Goal: Task Accomplishment & Management: Use online tool/utility

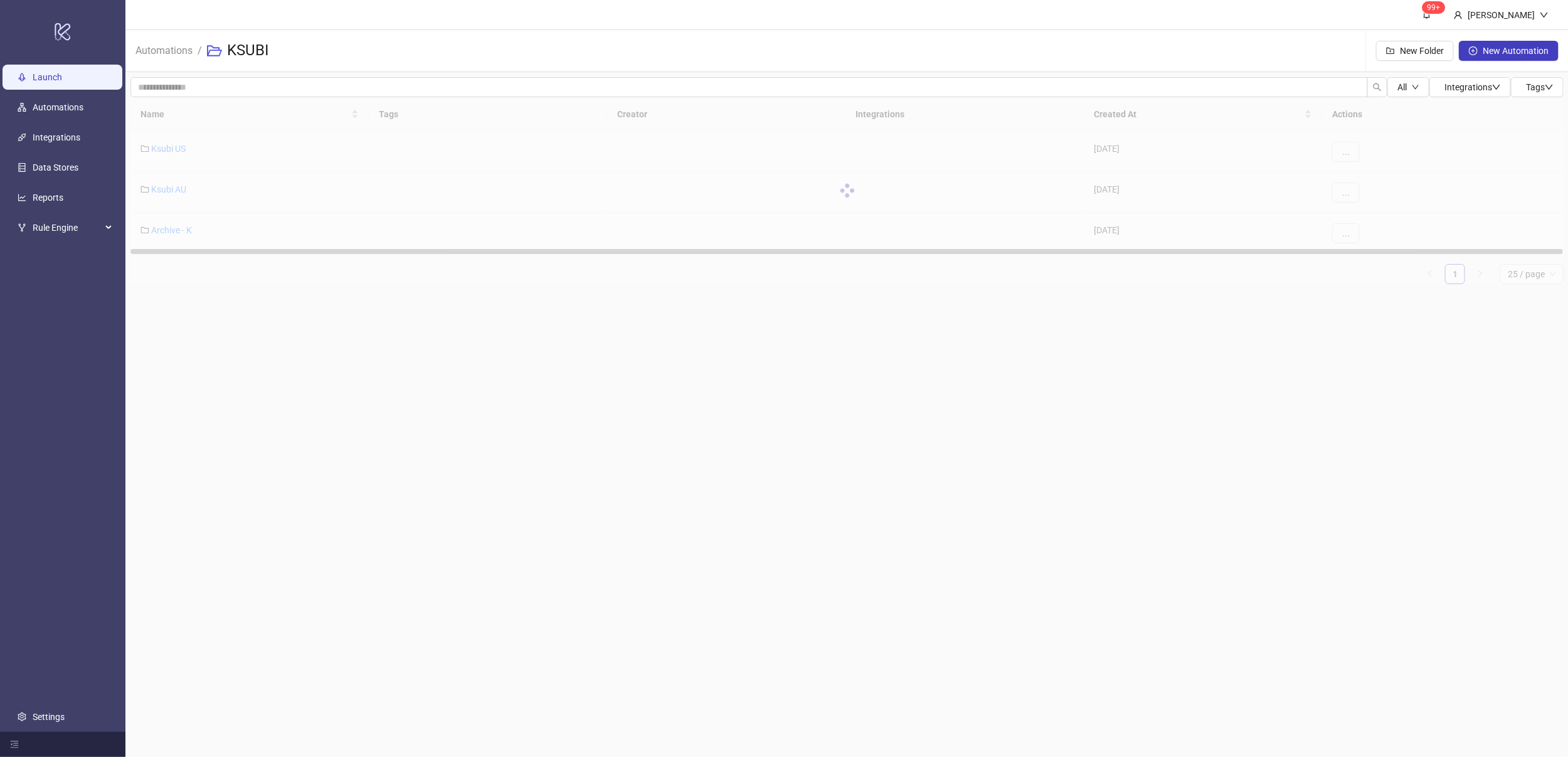
click at [62, 82] on link "Launch" at bounding box center [47, 77] width 29 height 10
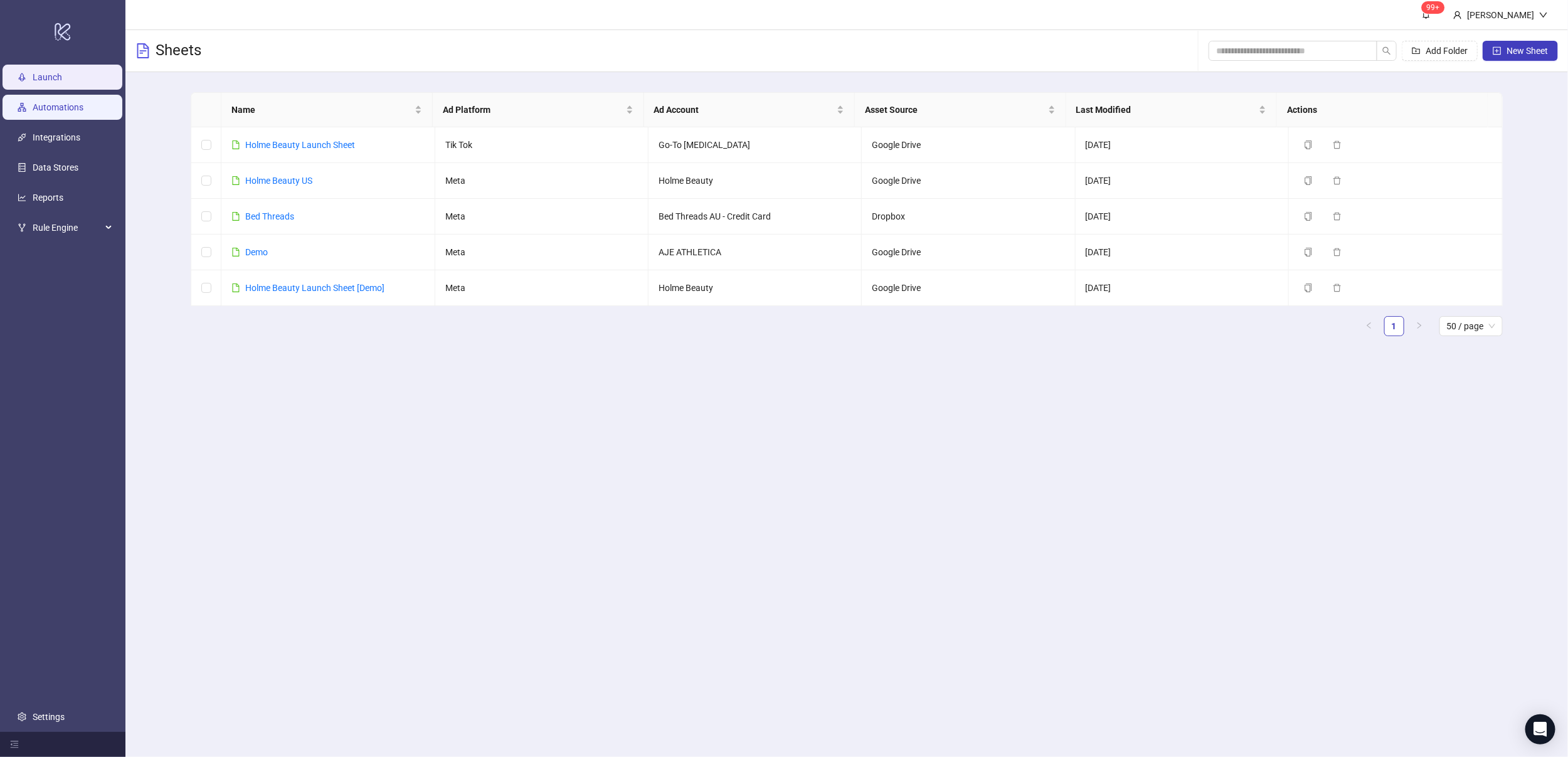
click at [39, 112] on link "Automations" at bounding box center [58, 107] width 51 height 10
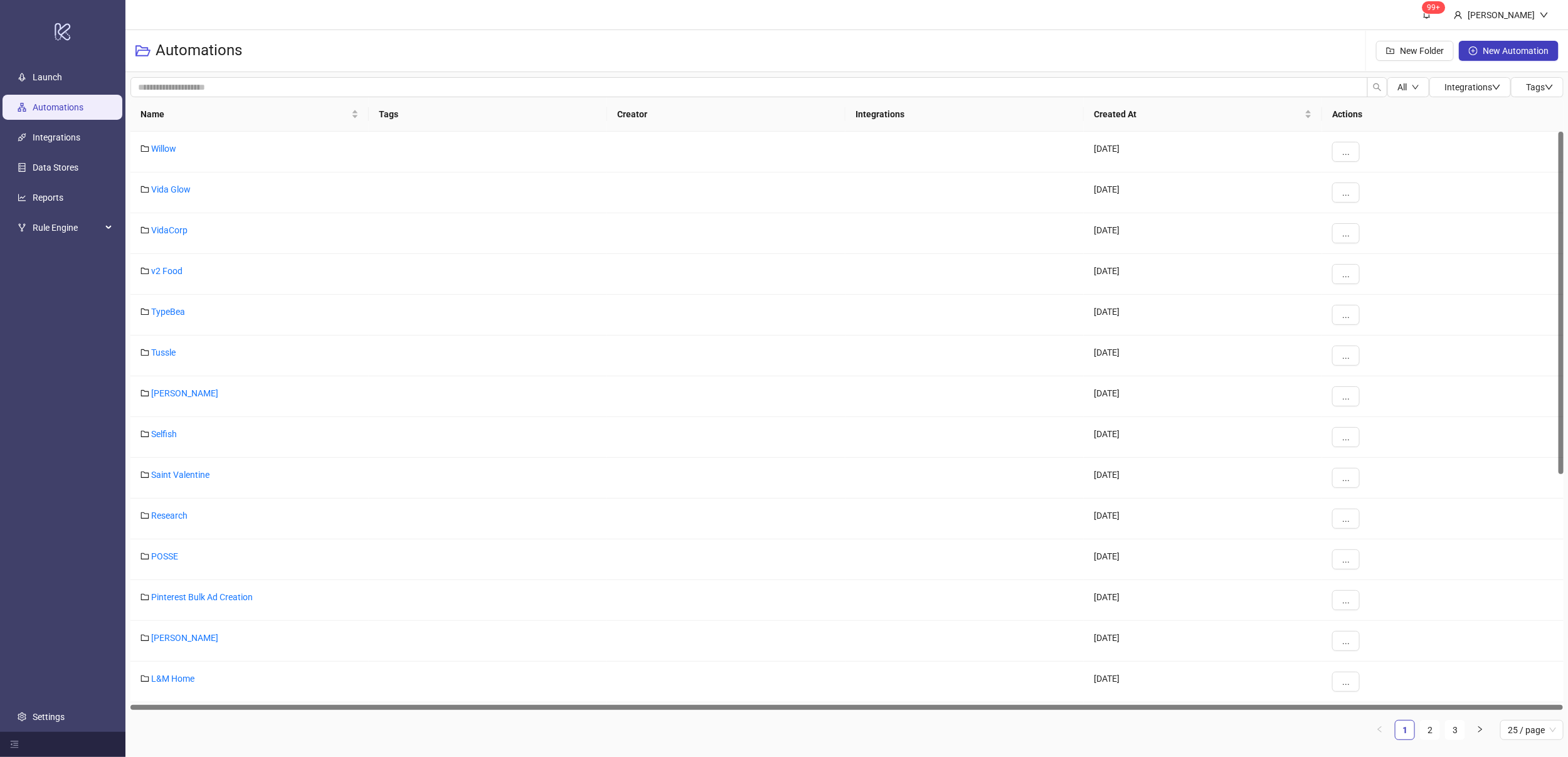
drag, startPoint x: 1557, startPoint y: 178, endPoint x: 1569, endPoint y: 293, distance: 115.6
click at [1554, 293] on html "logo/logo-mobile Launch Automations Integrations Data Stores Reports Rule Engin…" at bounding box center [784, 378] width 1568 height 757
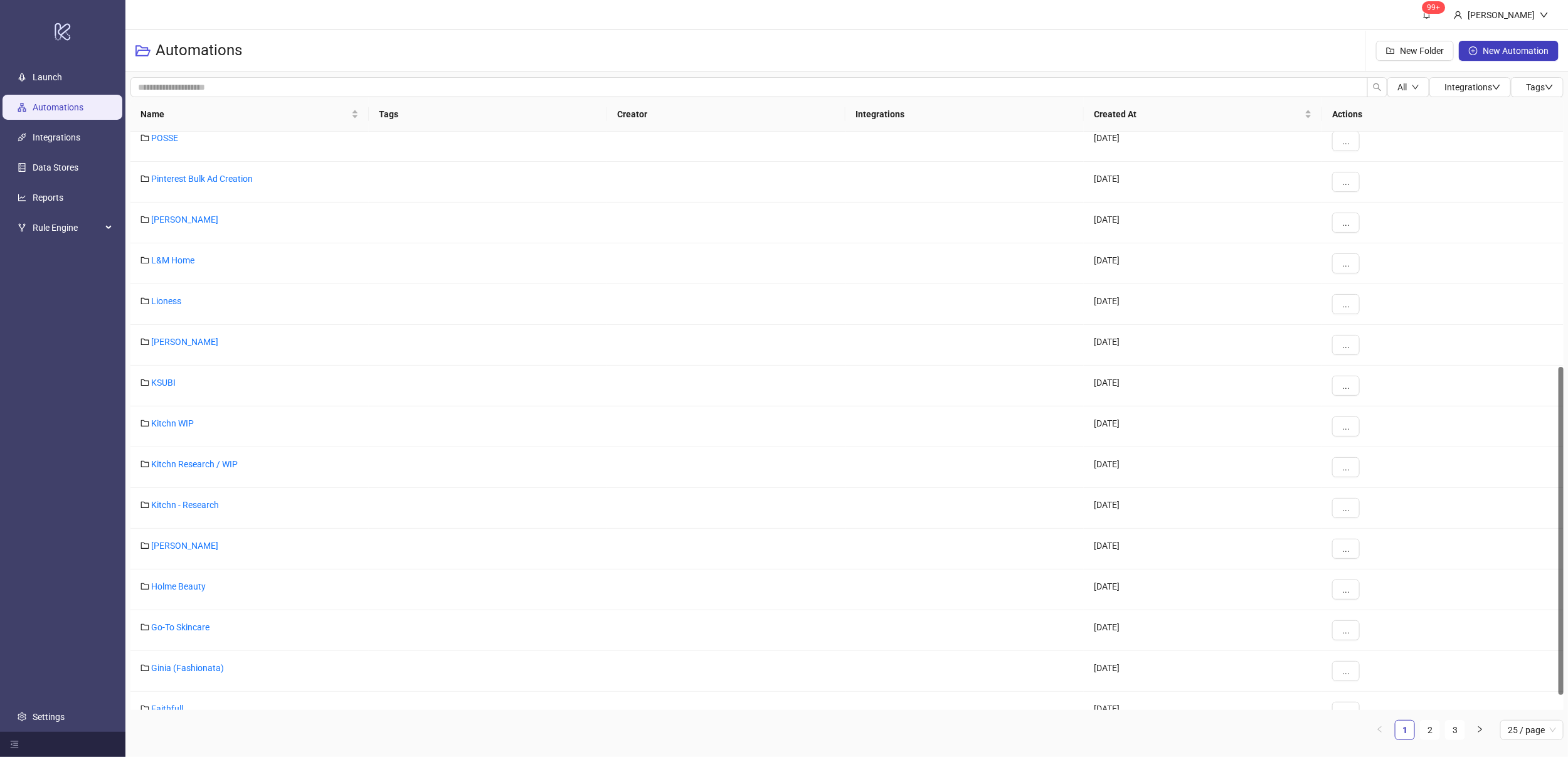
scroll to position [420, 0]
drag, startPoint x: 1559, startPoint y: 305, endPoint x: 1566, endPoint y: 538, distance: 233.1
click at [1554, 538] on div "All Integrations Tags Name Tags Creator Integrations Created At Actions POSSE 2…" at bounding box center [847, 414] width 1443 height 683
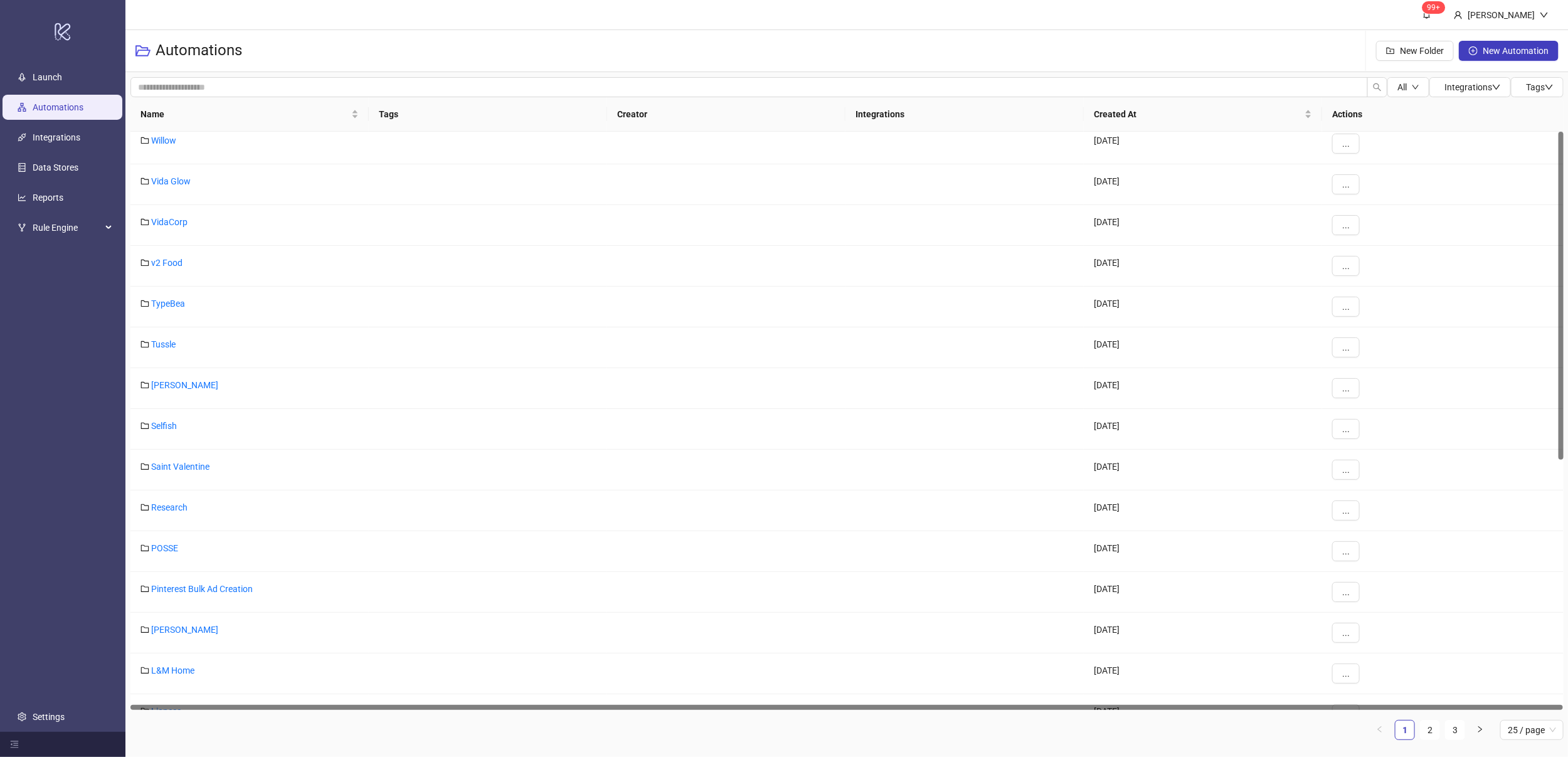
scroll to position [0, 0]
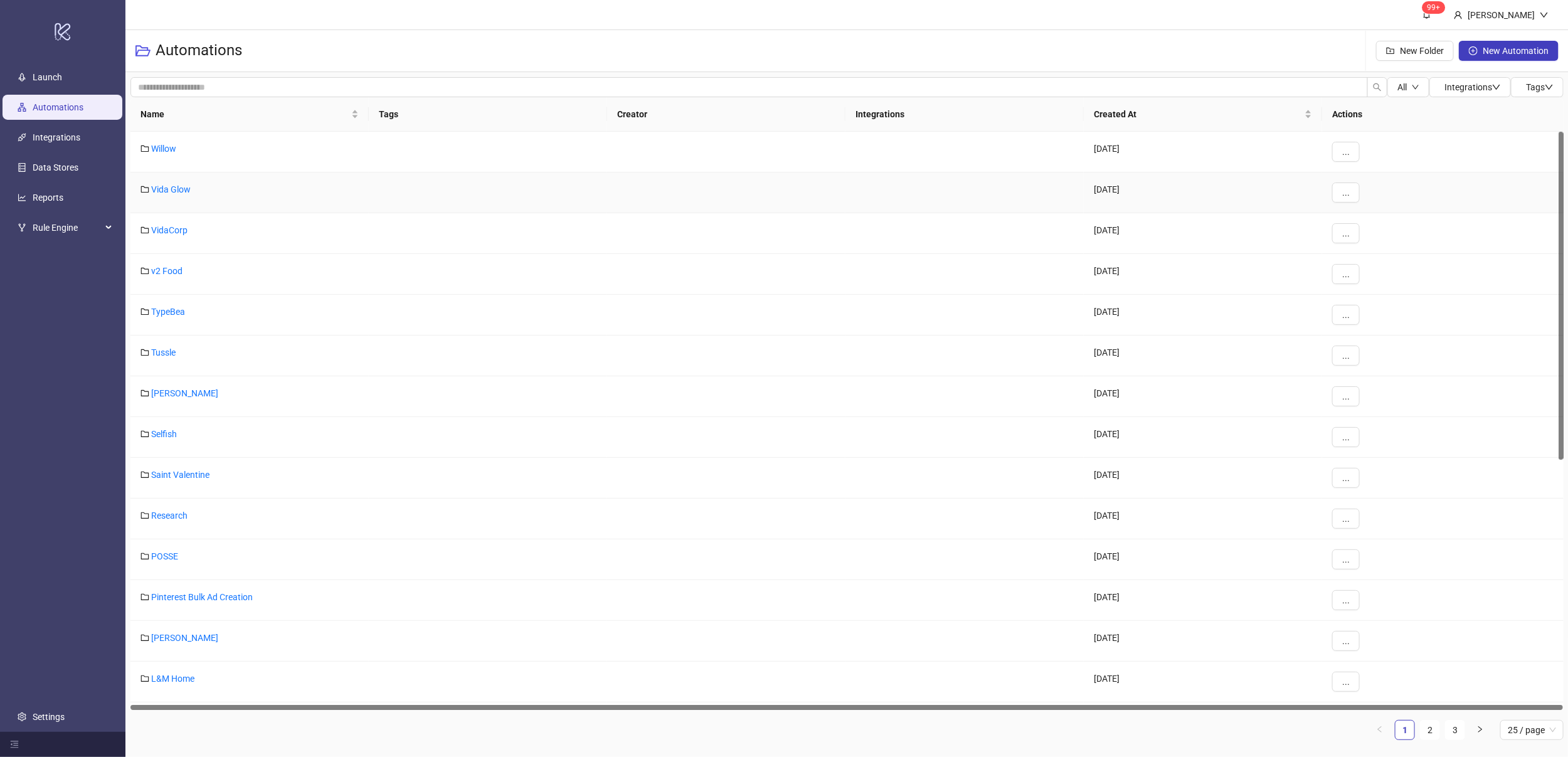
drag, startPoint x: 1560, startPoint y: 459, endPoint x: 1536, endPoint y: 181, distance: 279.0
click at [1536, 181] on div "Willow 2024-06-07 ... Vida Glow 2025-01-21 ... VidaCorp 2025-07-31 ... v2 Food …" at bounding box center [847, 421] width 1433 height 578
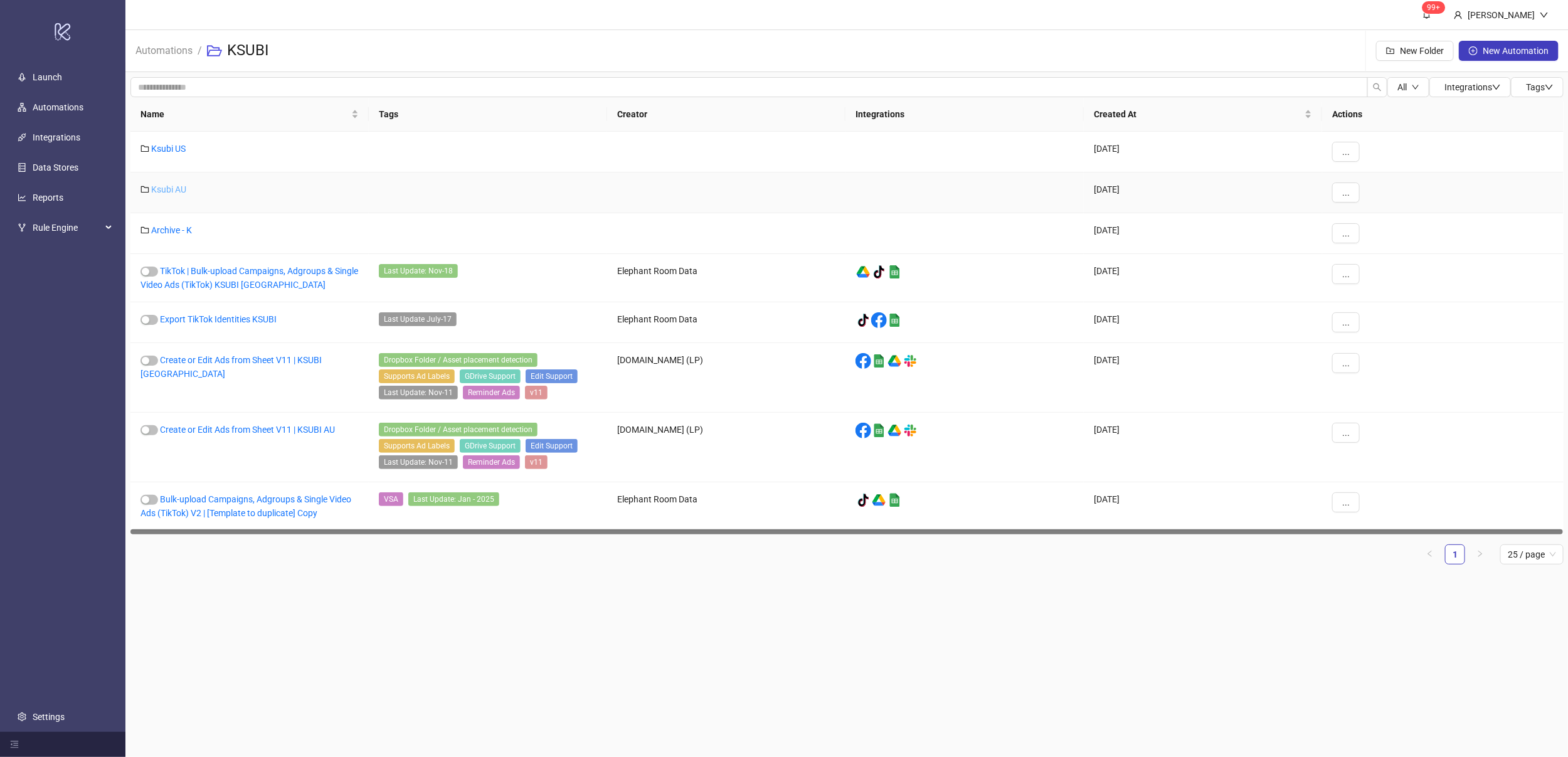
click at [172, 187] on link "Ksubi AU" at bounding box center [168, 189] width 35 height 10
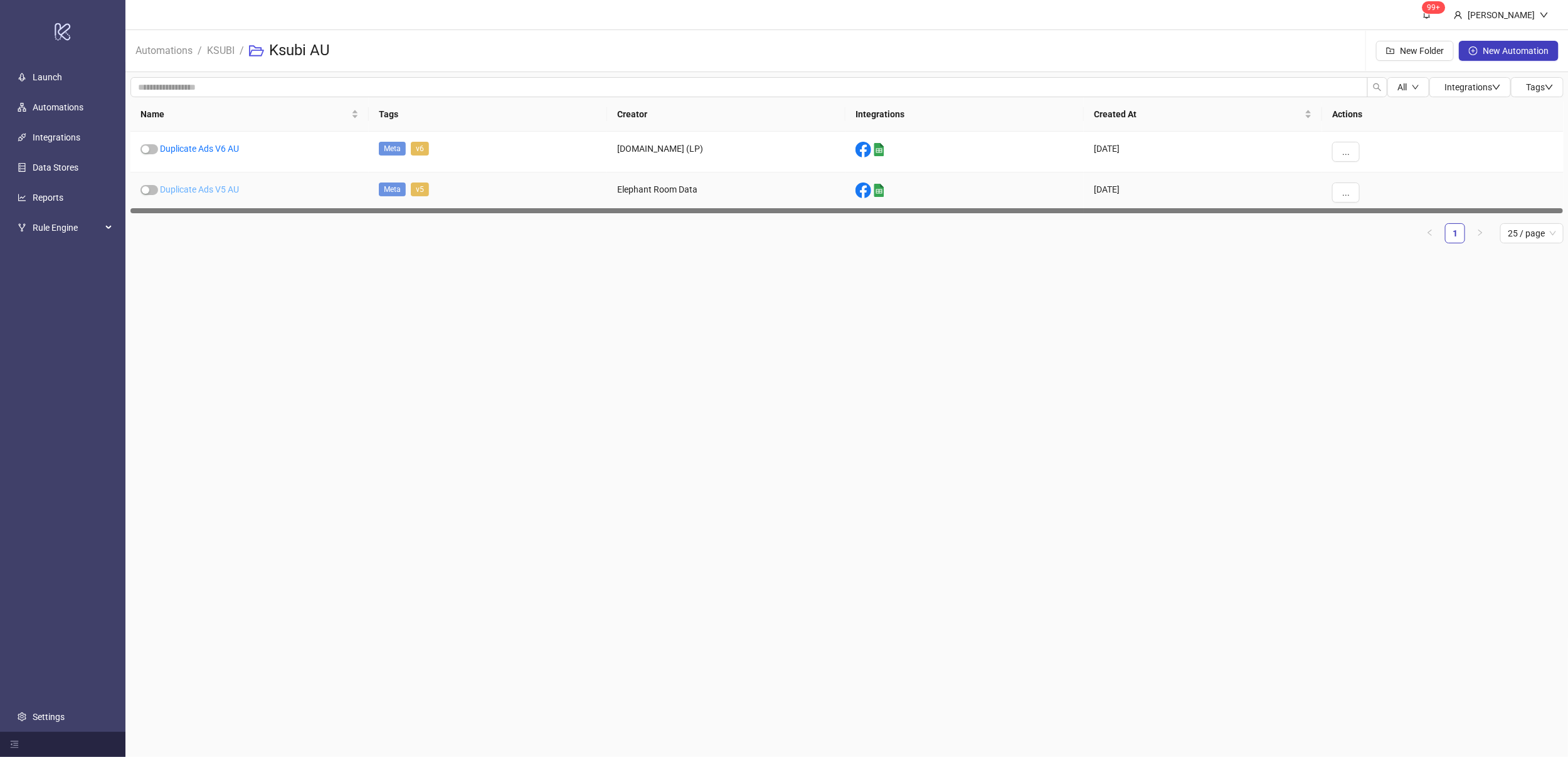
click at [220, 189] on link "Duplicate Ads V5 AU" at bounding box center [199, 189] width 79 height 10
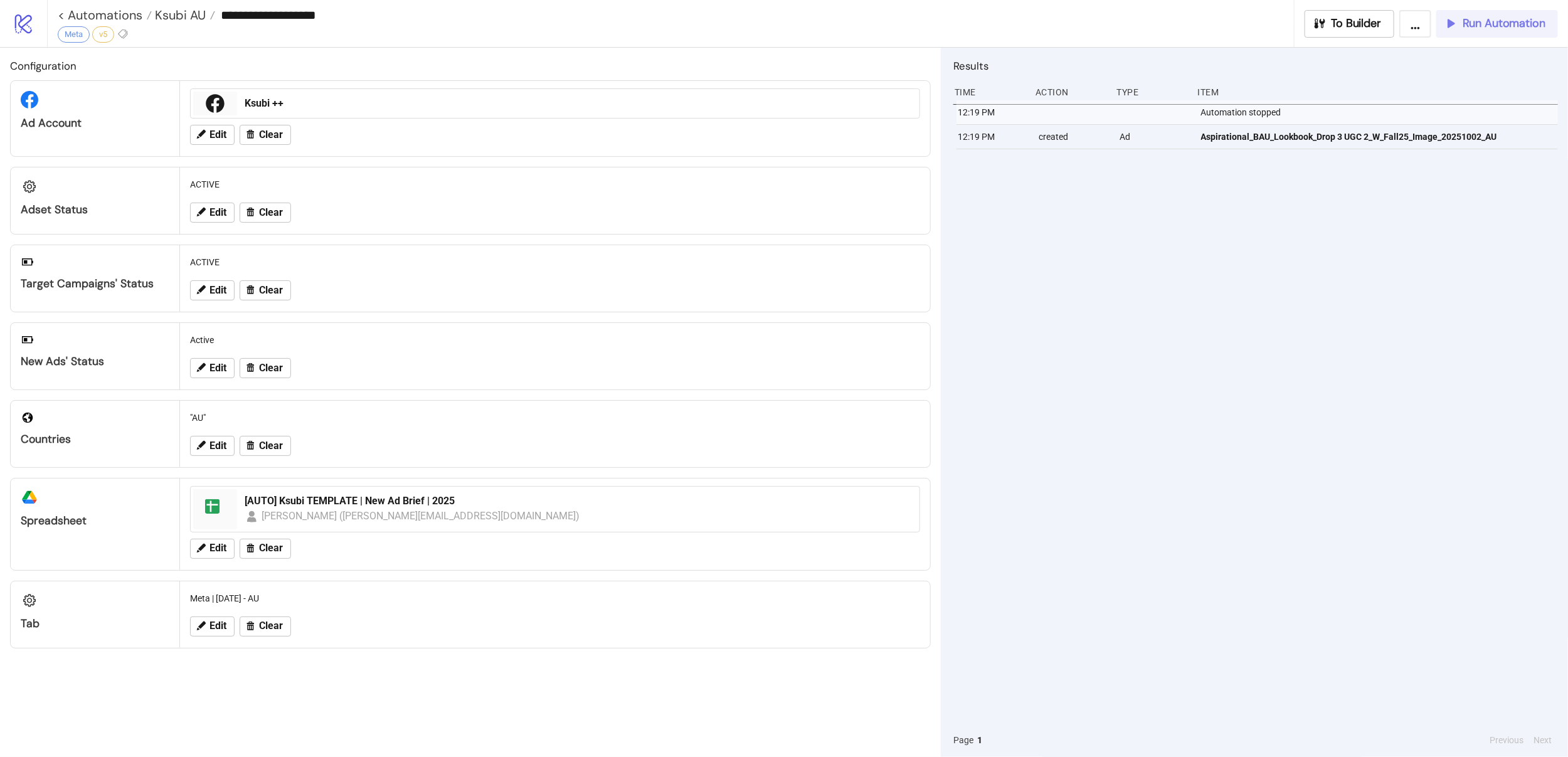
click at [1475, 30] on span "Run Automation" at bounding box center [1504, 24] width 83 height 14
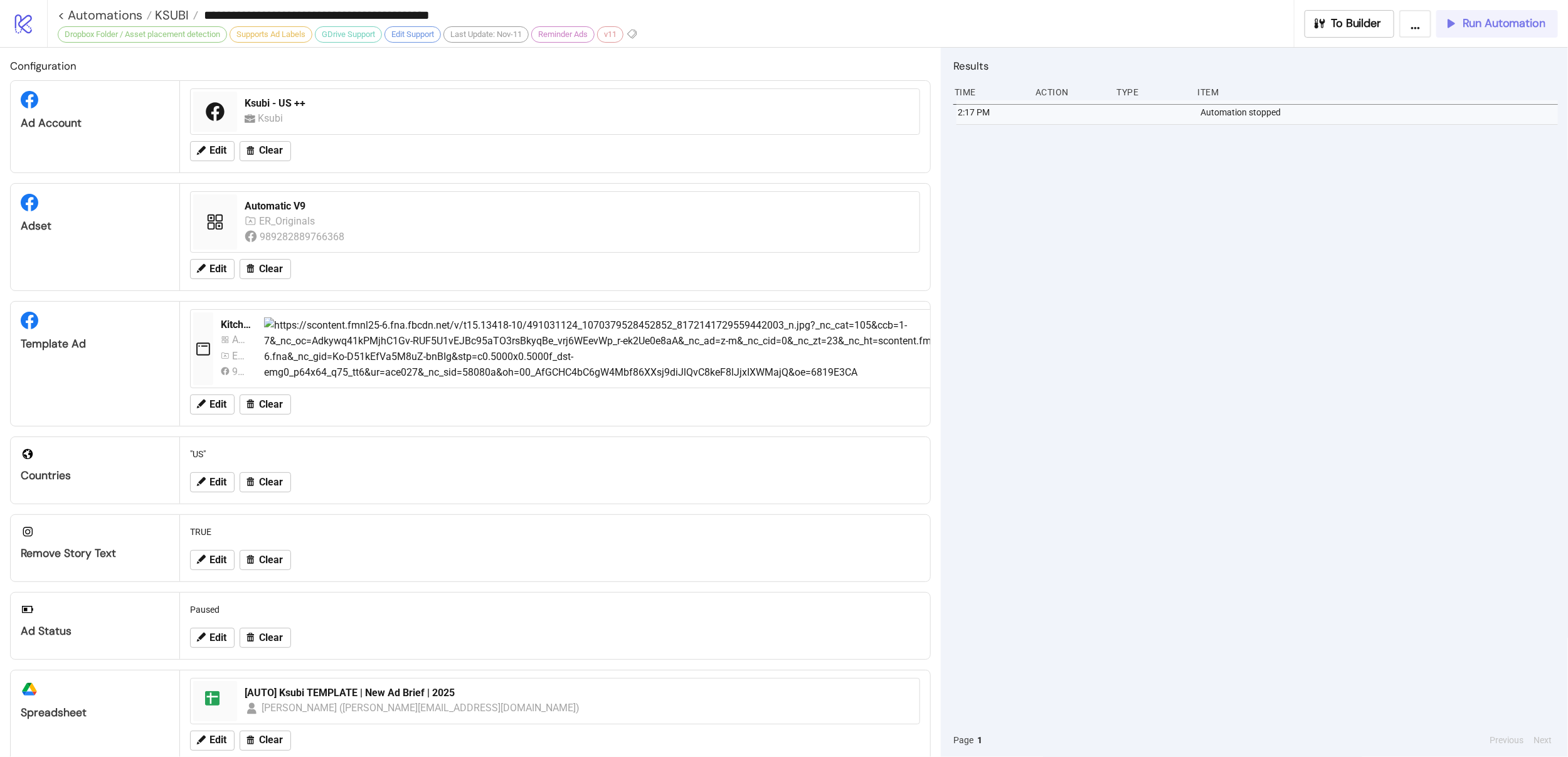
click at [1489, 25] on span "Run Automation" at bounding box center [1504, 24] width 83 height 14
